Goal: Information Seeking & Learning: Find specific page/section

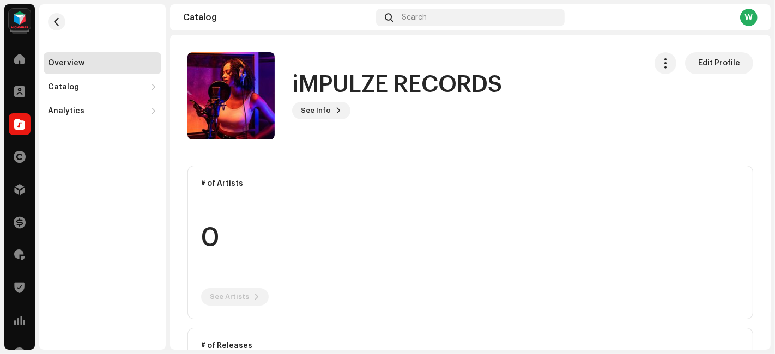
drag, startPoint x: 328, startPoint y: 123, endPoint x: 332, endPoint y: 111, distance: 12.5
click at [332, 111] on div "iMPULZE RECORDS See Info Edit Profile" at bounding box center [412, 95] width 450 height 87
click at [335, 111] on span at bounding box center [338, 110] width 7 height 9
click at [15, 259] on span at bounding box center [19, 255] width 11 height 9
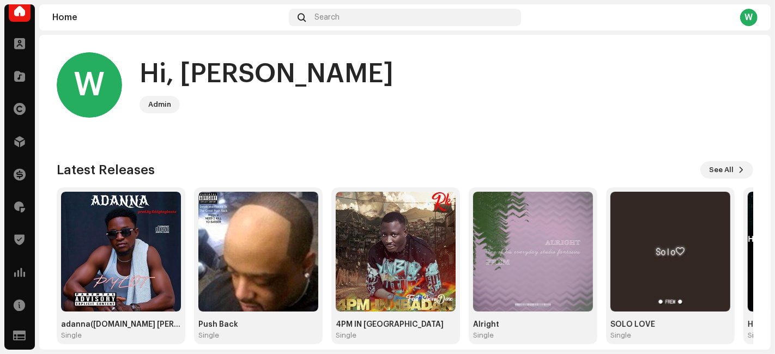
scroll to position [48, 0]
click at [26, 208] on div at bounding box center [20, 207] width 22 height 22
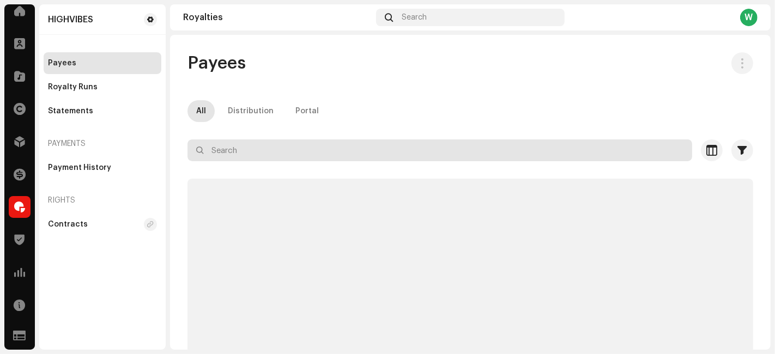
click at [240, 148] on input "text" at bounding box center [439, 151] width 505 height 22
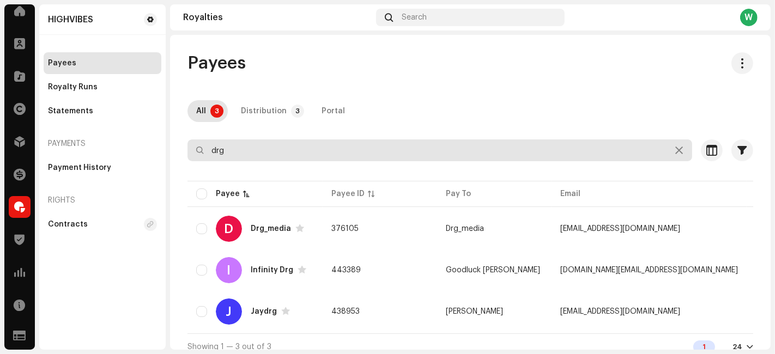
type input "drg"
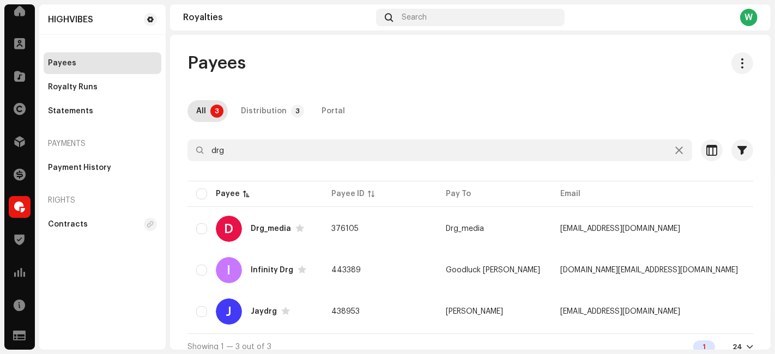
click at [392, 223] on td "376105" at bounding box center [380, 228] width 114 height 39
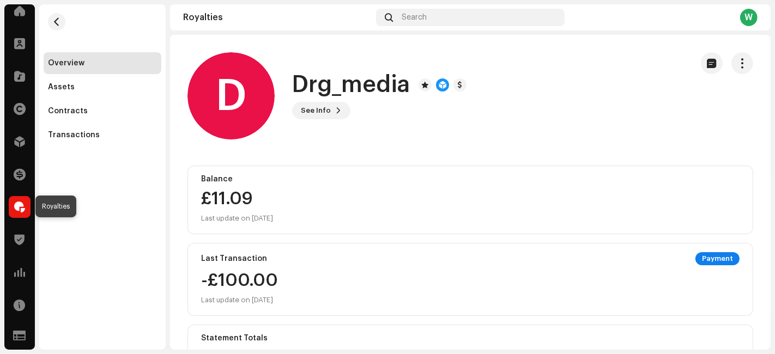
click at [19, 203] on span at bounding box center [19, 207] width 11 height 9
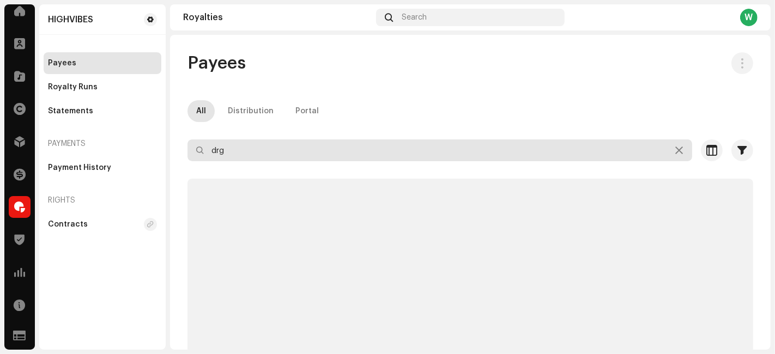
click at [232, 150] on input "drg" at bounding box center [439, 151] width 505 height 22
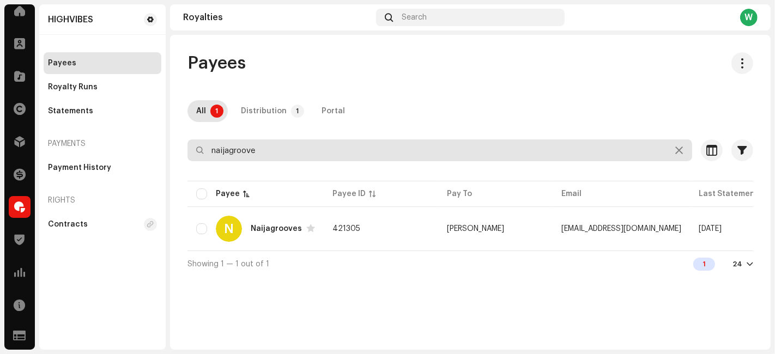
type input "naijagroove"
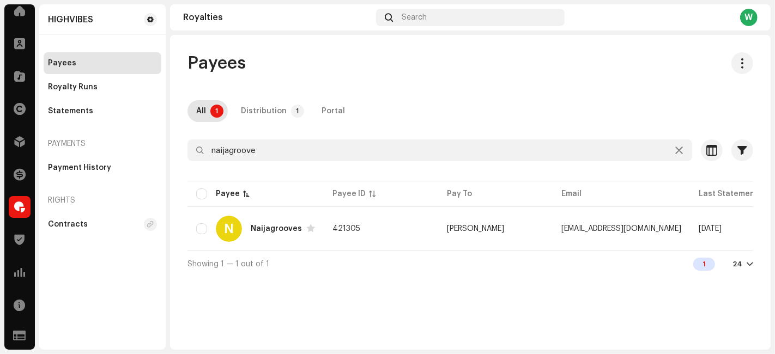
click at [388, 220] on td "421305" at bounding box center [381, 228] width 114 height 39
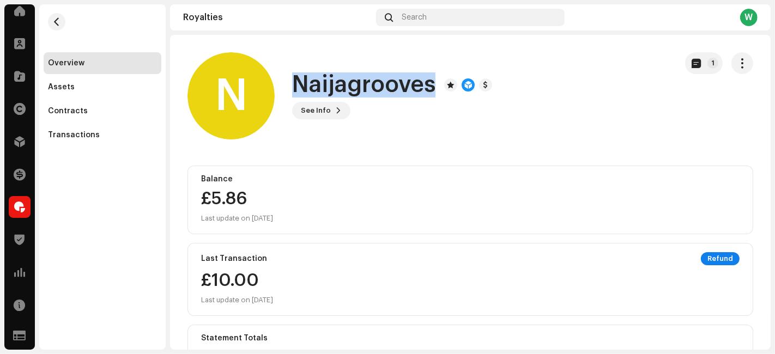
drag, startPoint x: 298, startPoint y: 83, endPoint x: 431, endPoint y: 84, distance: 133.0
click at [431, 84] on h1 "Naijagrooves" at bounding box center [363, 84] width 143 height 25
copy h1 "Naijagrooves"
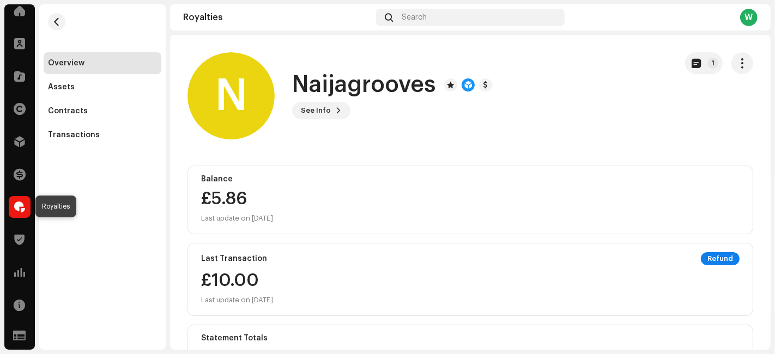
click at [22, 215] on div at bounding box center [20, 207] width 22 height 22
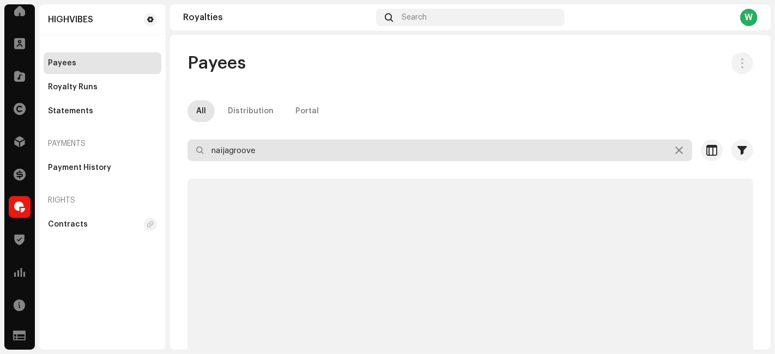
click at [268, 148] on input "naijagroove" at bounding box center [439, 151] width 505 height 22
click at [268, 148] on input "d" at bounding box center [439, 151] width 505 height 22
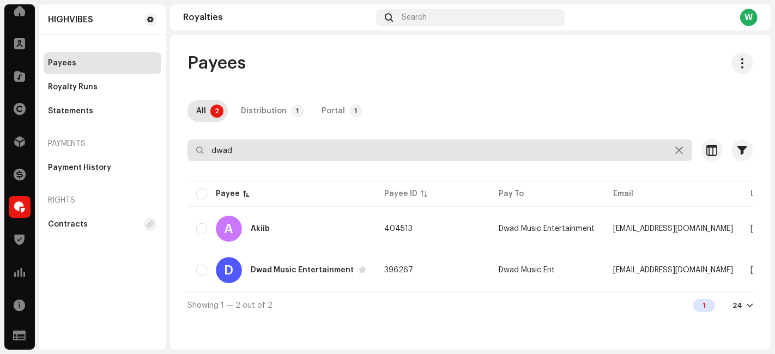
type input "dwad"
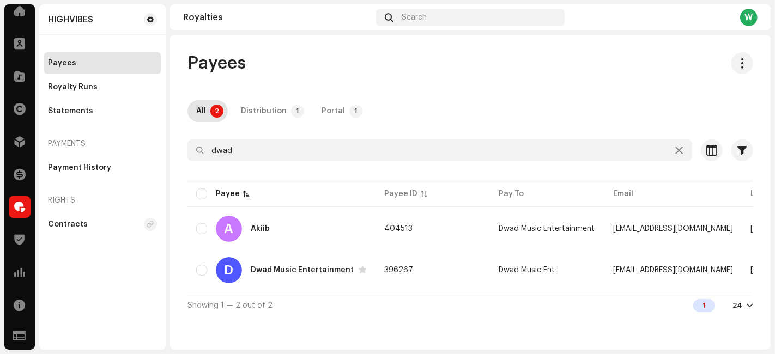
click at [361, 274] on div "D Dwad Music Entertainment" at bounding box center [281, 270] width 171 height 26
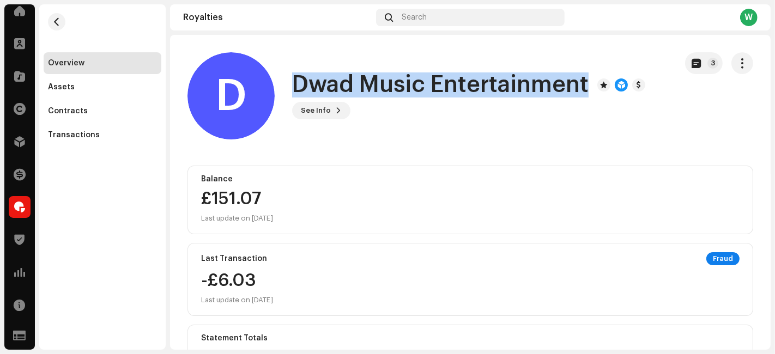
drag, startPoint x: 297, startPoint y: 84, endPoint x: 584, endPoint y: 88, distance: 286.7
click at [584, 88] on h1 "Dwad Music Entertainment" at bounding box center [440, 84] width 296 height 25
copy h1 "Dwad Music Entertainment"
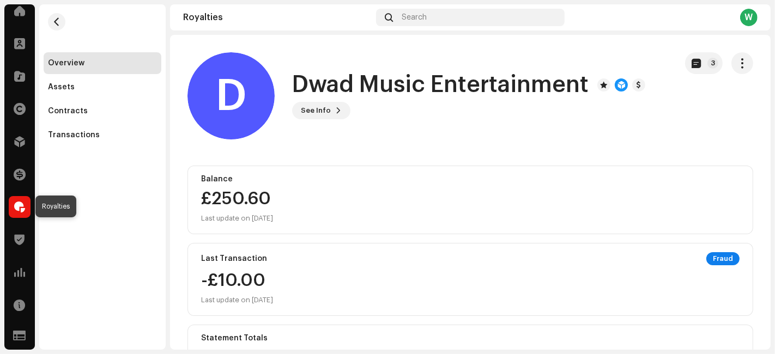
click at [21, 204] on span at bounding box center [19, 207] width 11 height 9
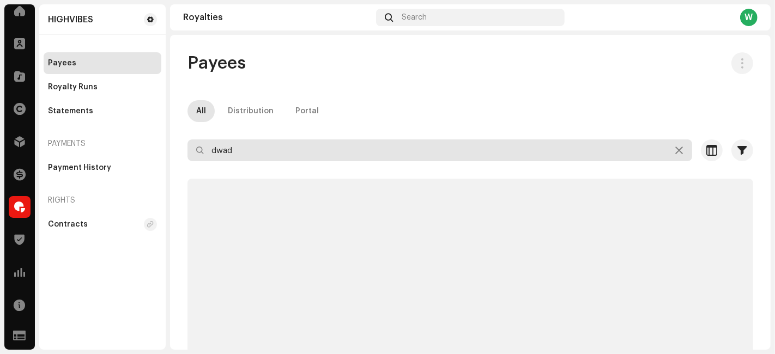
click at [259, 150] on input "dwad" at bounding box center [439, 151] width 505 height 22
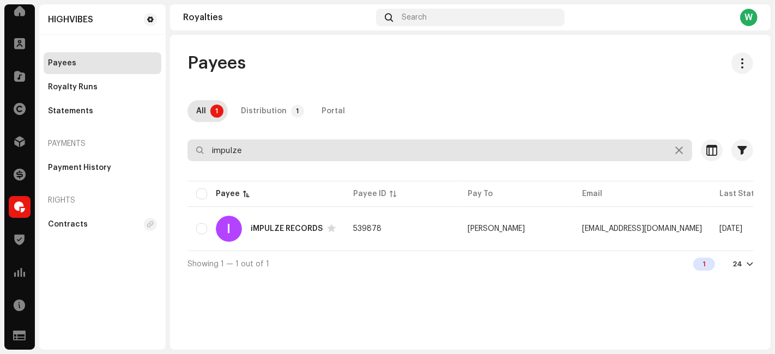
type input "impulze"
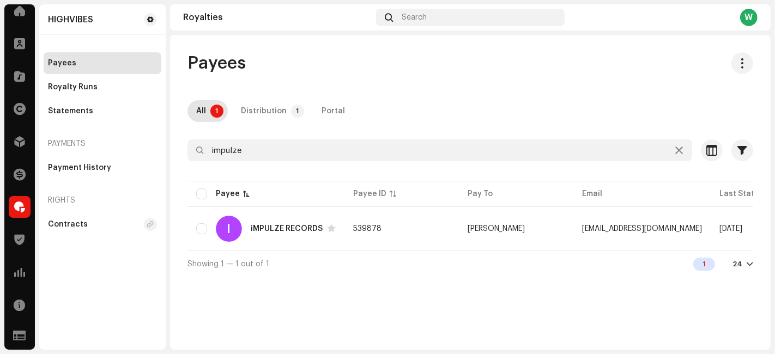
click at [323, 234] on div "I iMPULZE RECORDS" at bounding box center [266, 229] width 140 height 26
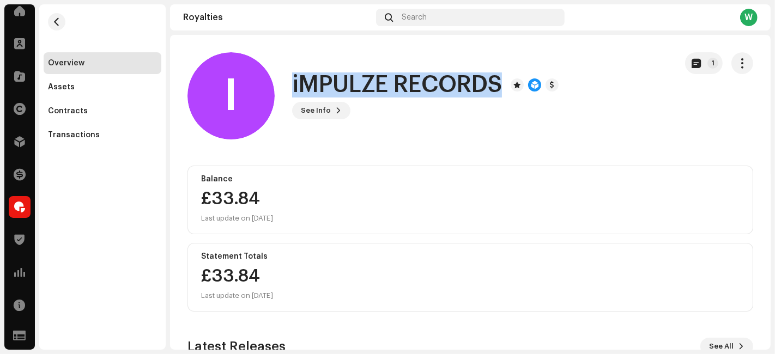
drag, startPoint x: 293, startPoint y: 89, endPoint x: 498, endPoint y: 82, distance: 205.6
click at [498, 82] on h1 "iMPULZE RECORDS" at bounding box center [397, 84] width 210 height 25
copy h1 "iMPULZE RECORDS"
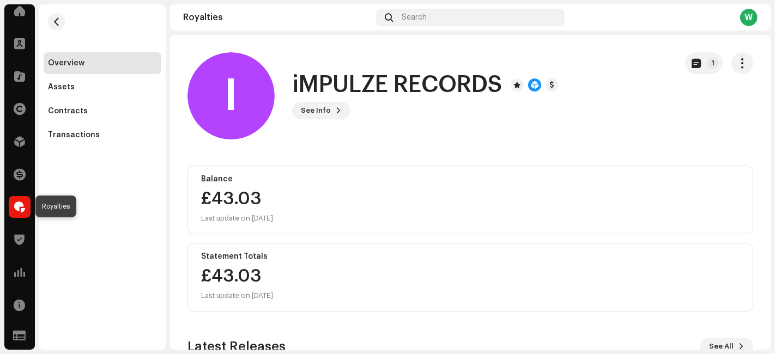
click at [14, 213] on div at bounding box center [20, 207] width 22 height 22
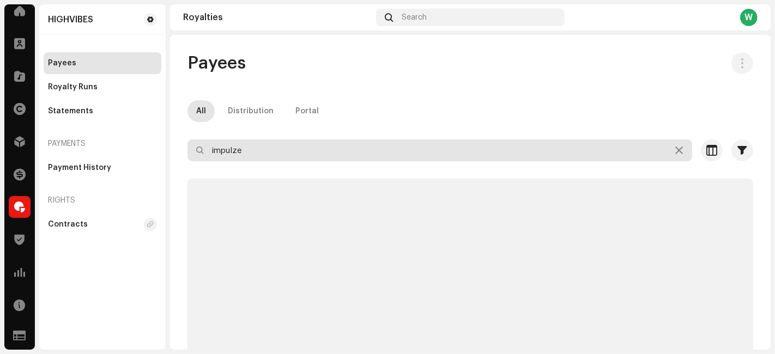
click at [274, 147] on input "impulze" at bounding box center [439, 151] width 505 height 22
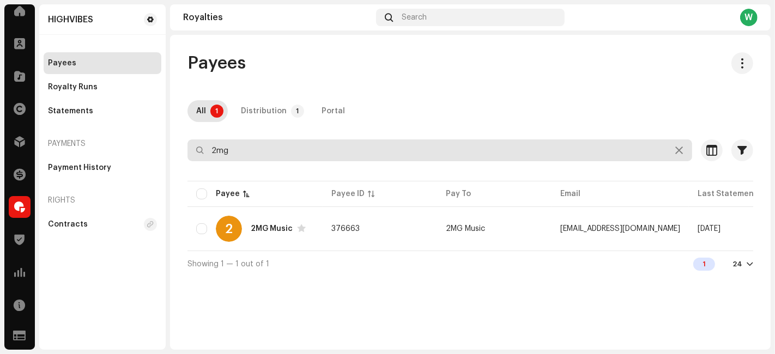
type input "2mg"
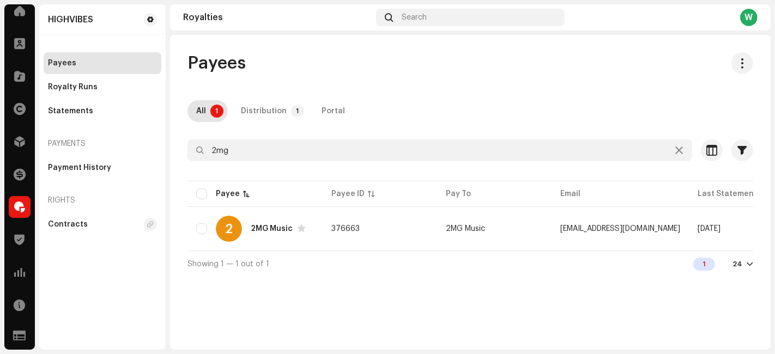
click at [395, 227] on td "376663" at bounding box center [380, 228] width 114 height 39
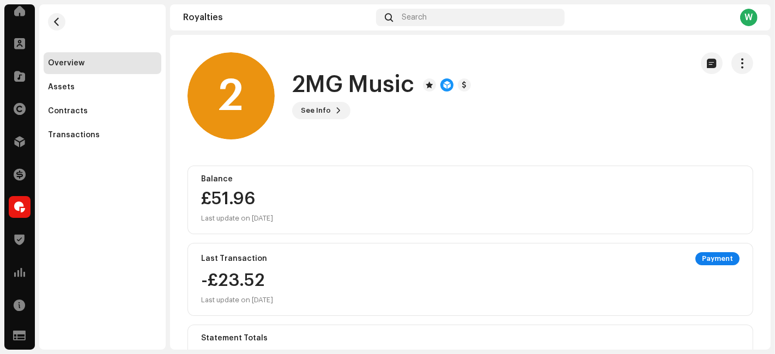
click at [88, 84] on div "Assets" at bounding box center [102, 87] width 109 height 9
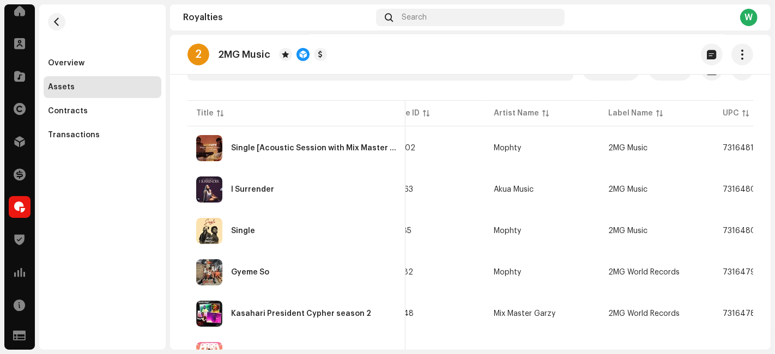
scroll to position [0, 35]
copy span "2MG Music"
drag, startPoint x: 649, startPoint y: 150, endPoint x: 587, endPoint y: 237, distance: 106.3
click at [17, 213] on div at bounding box center [20, 207] width 22 height 22
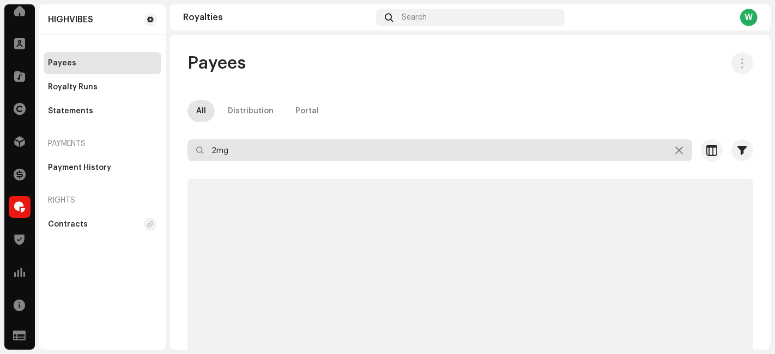
click at [229, 147] on input "2mg" at bounding box center [439, 151] width 505 height 22
click at [229, 147] on input "a" at bounding box center [439, 151] width 505 height 22
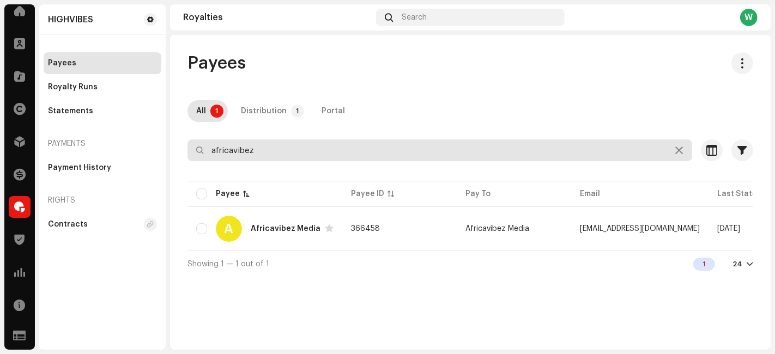
type input "africavibez"
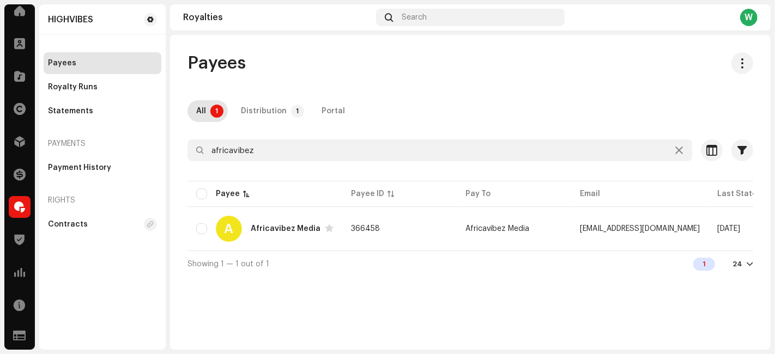
click at [367, 232] on td "366458" at bounding box center [399, 228] width 114 height 39
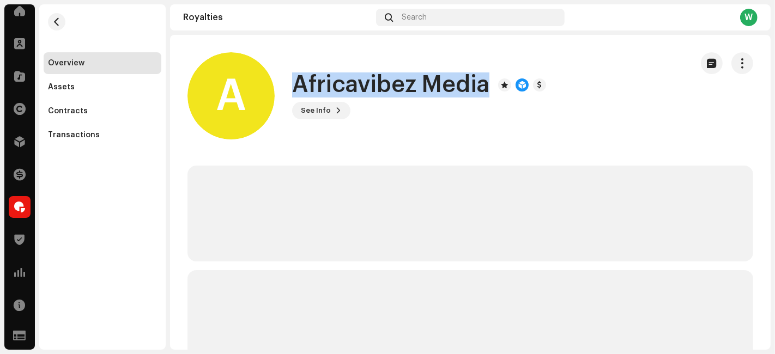
drag, startPoint x: 294, startPoint y: 84, endPoint x: 486, endPoint y: 93, distance: 192.0
click at [486, 93] on h1 "Africavibez Media" at bounding box center [390, 84] width 197 height 25
copy h1 "Africavibez Media"
